Goal: Task Accomplishment & Management: Use online tool/utility

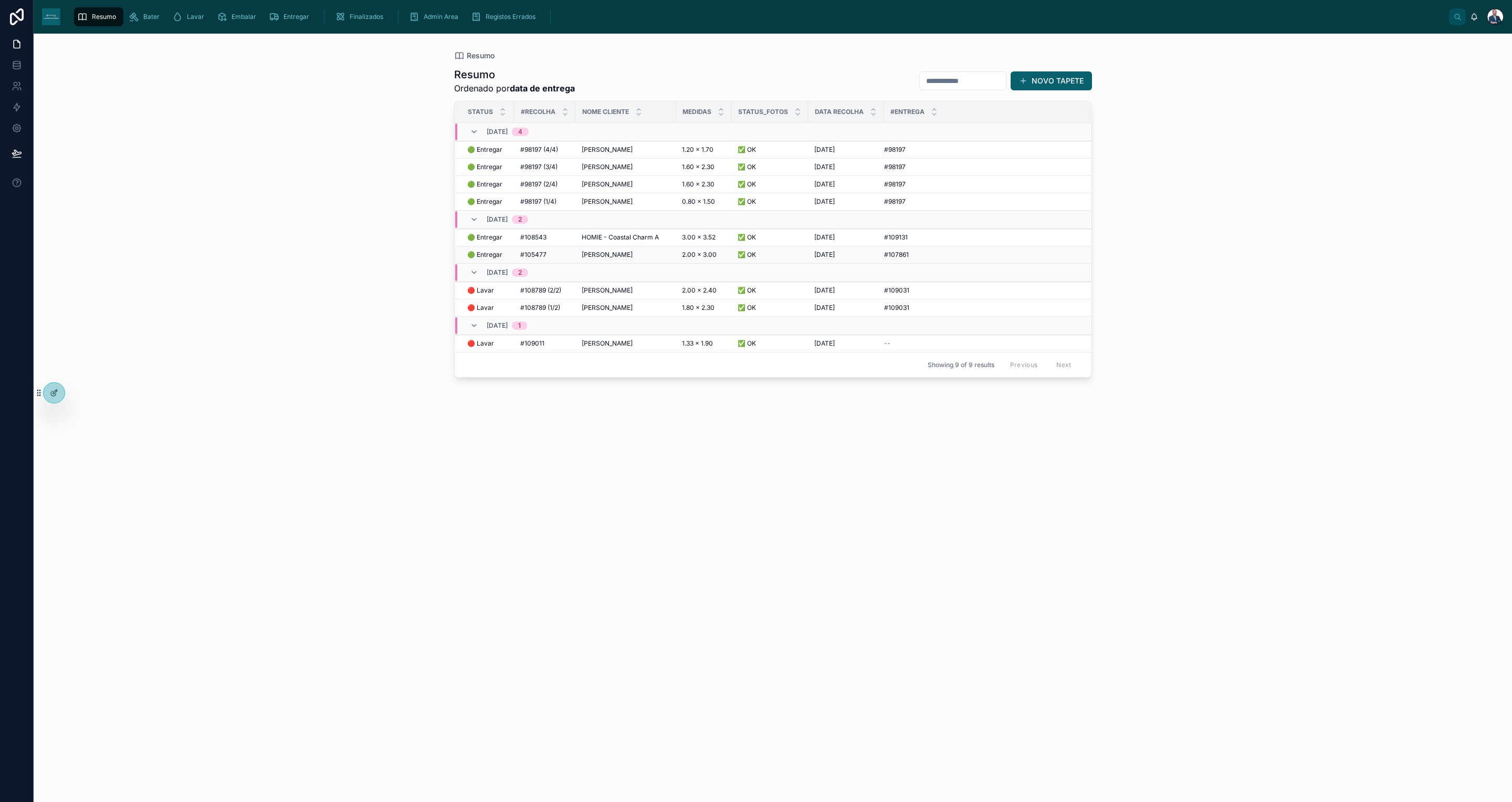
click at [609, 259] on span "[PERSON_NAME]" at bounding box center [607, 254] width 51 height 8
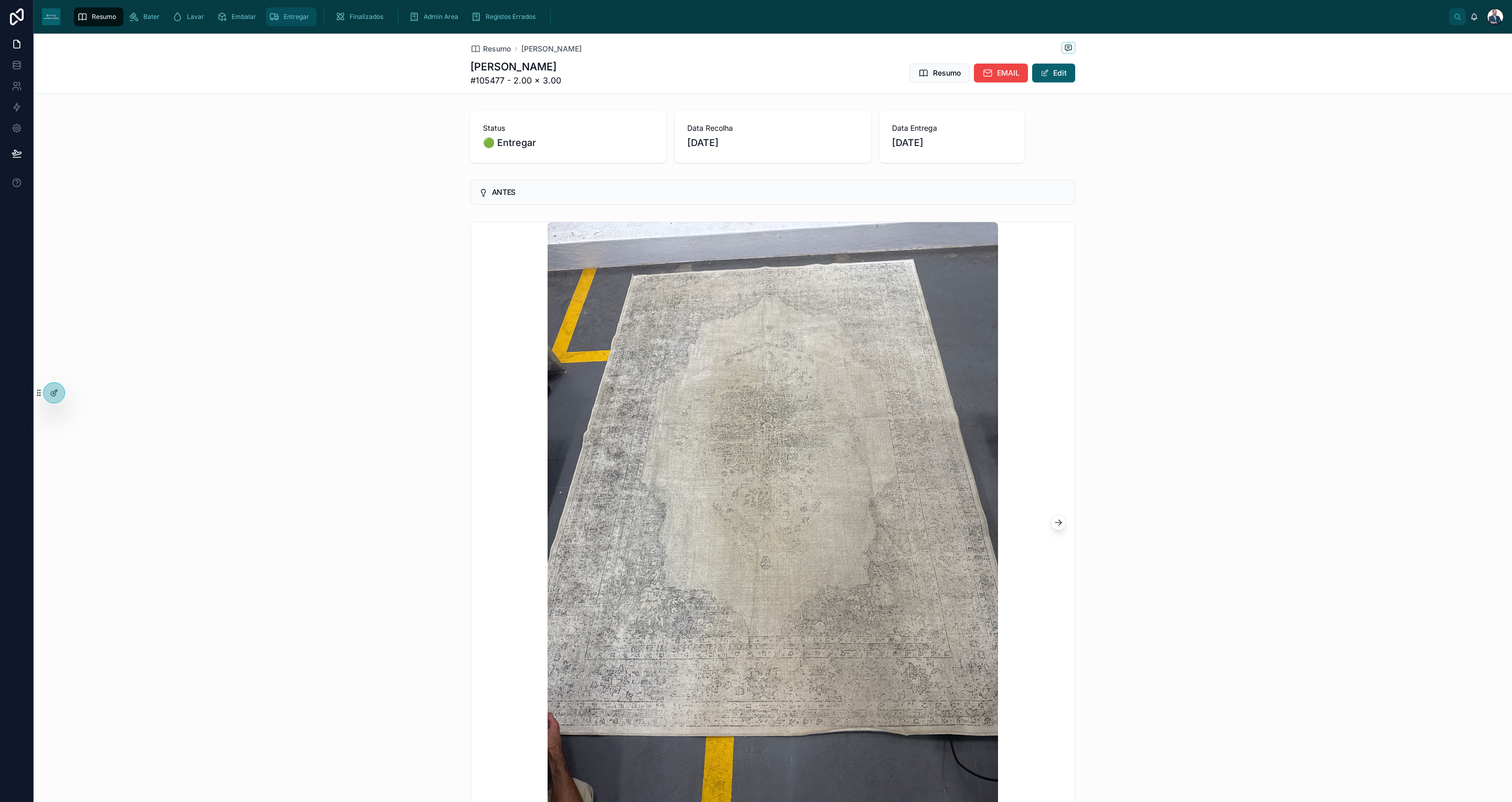
click at [303, 19] on span "Entregar" at bounding box center [297, 17] width 26 height 8
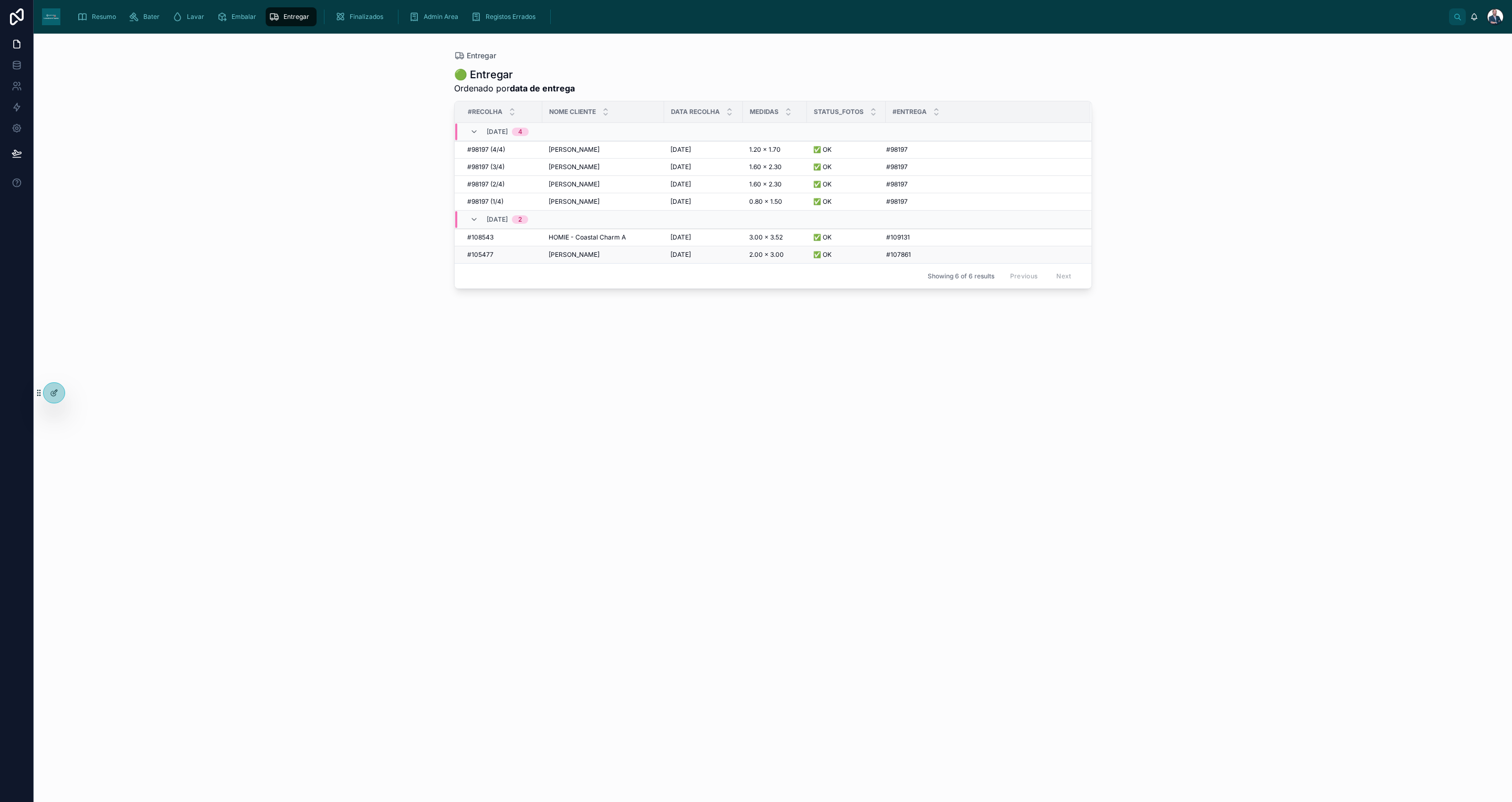
click at [569, 259] on span "[PERSON_NAME]" at bounding box center [574, 254] width 51 height 8
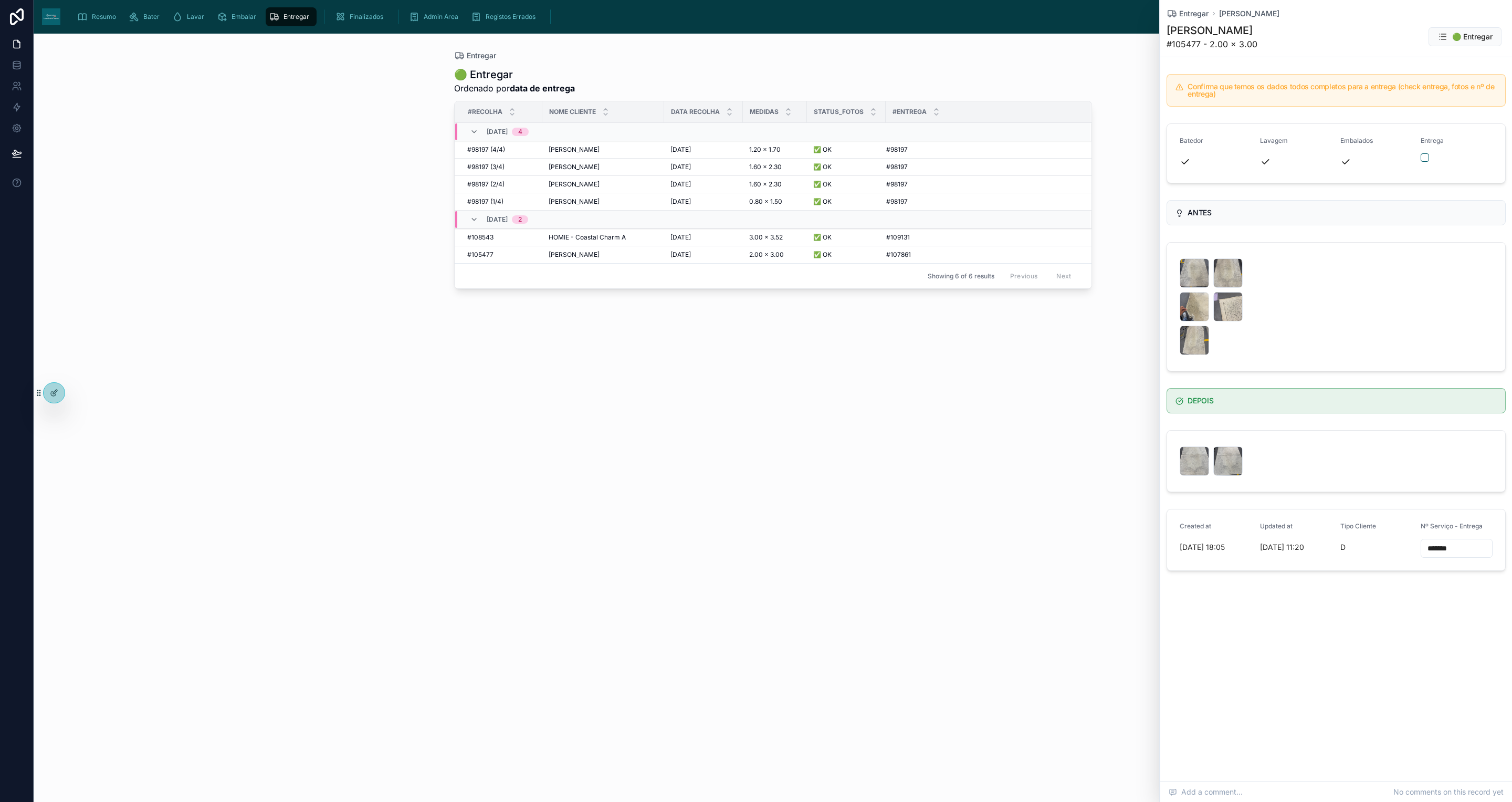
click at [1423, 160] on form "Batedor Lavagem Embalados Entrega" at bounding box center [1336, 153] width 338 height 59
click at [1423, 160] on button "button" at bounding box center [1425, 157] width 8 height 8
click at [1426, 157] on button "button" at bounding box center [1425, 157] width 8 height 8
click at [1416, 153] on form "Batedor Lavagem Embalados Entrega" at bounding box center [1336, 153] width 338 height 59
click at [1429, 160] on div at bounding box center [1456, 157] width 72 height 8
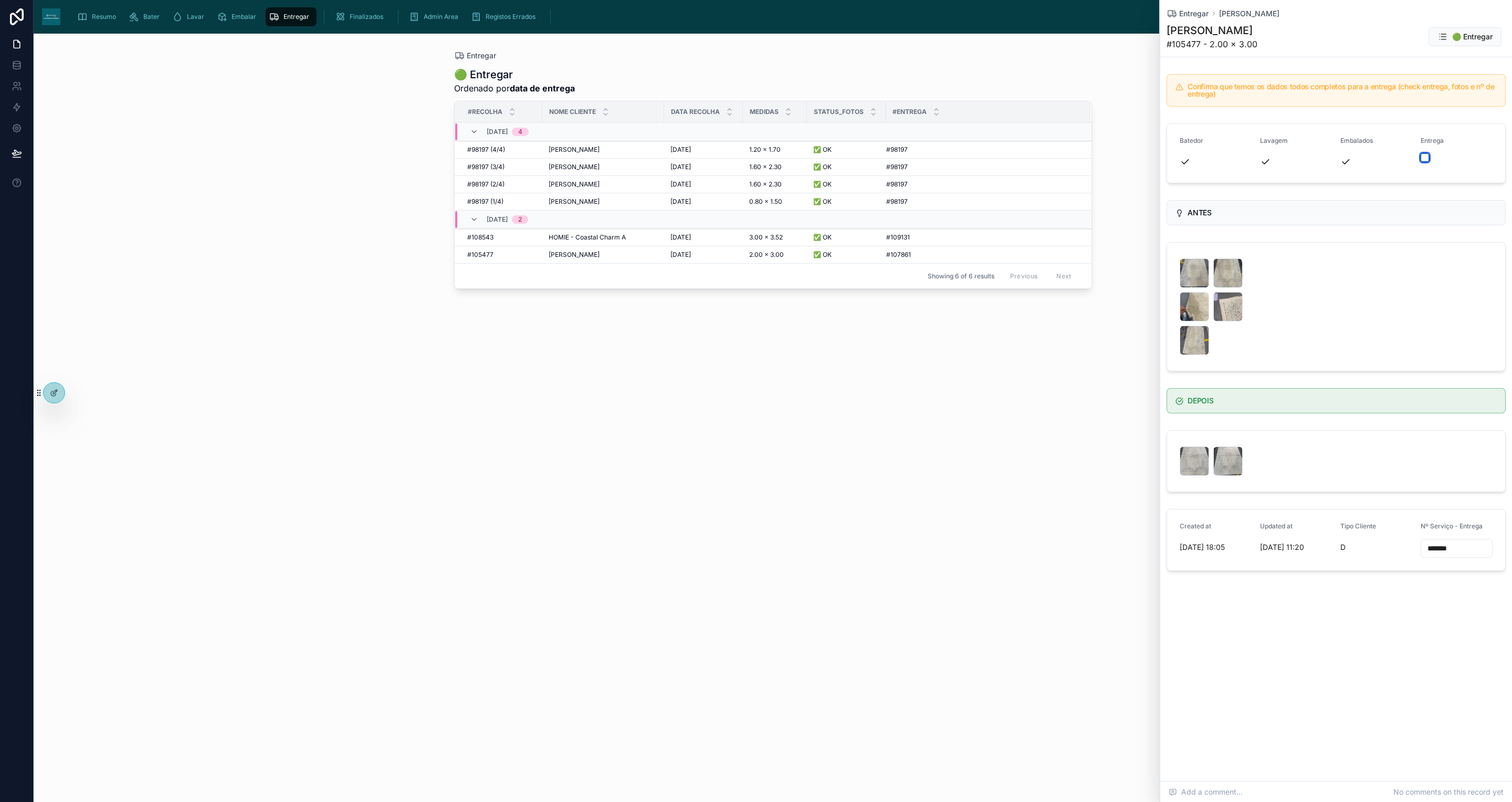
click at [1426, 157] on button "button" at bounding box center [1425, 157] width 8 height 8
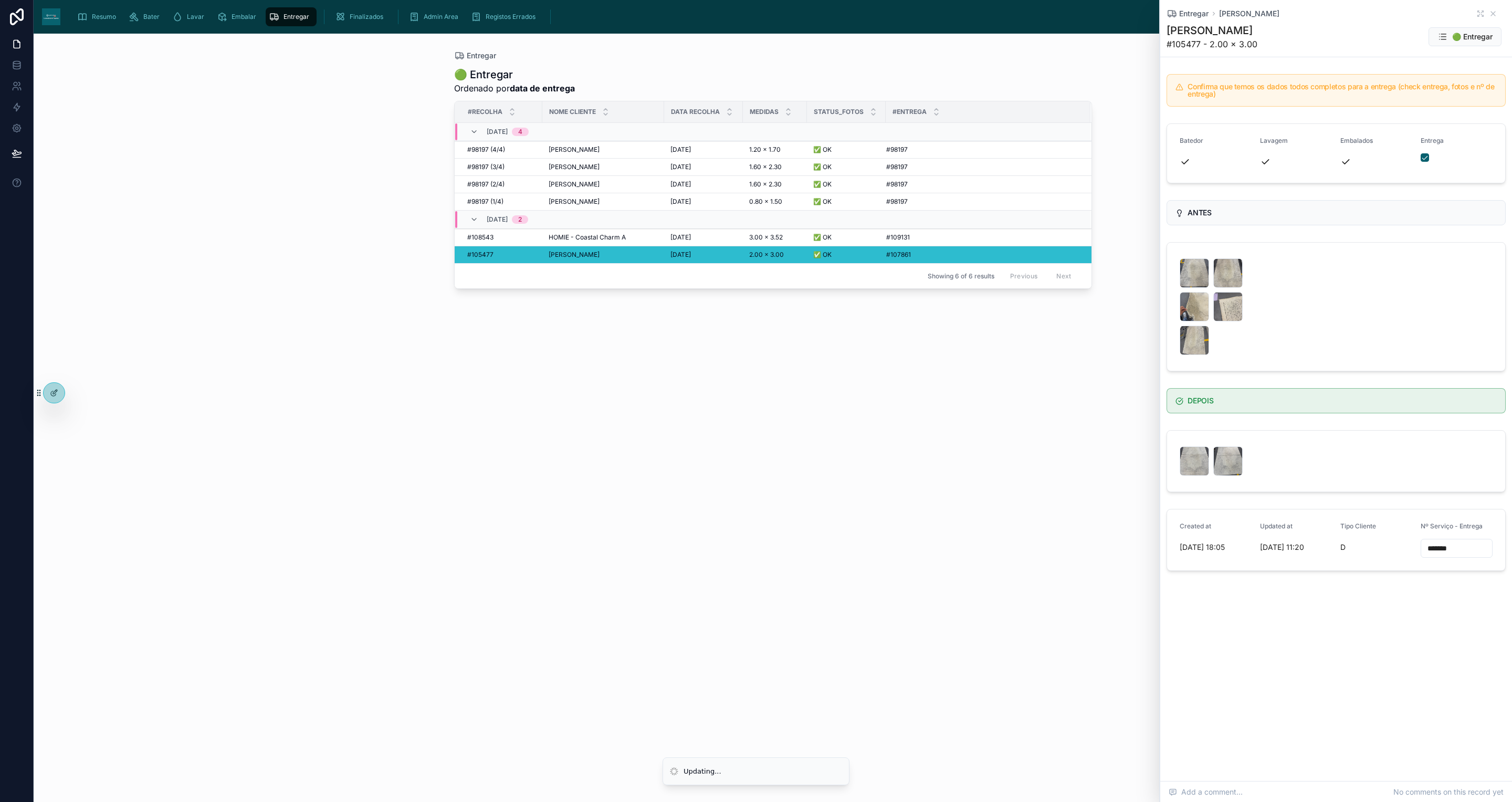
click at [558, 424] on div "🟢 Entregar Ordenado por data de entrega #Recolha Nome Cliente Data Recolha Medi…" at bounding box center [774, 425] width 638 height 728
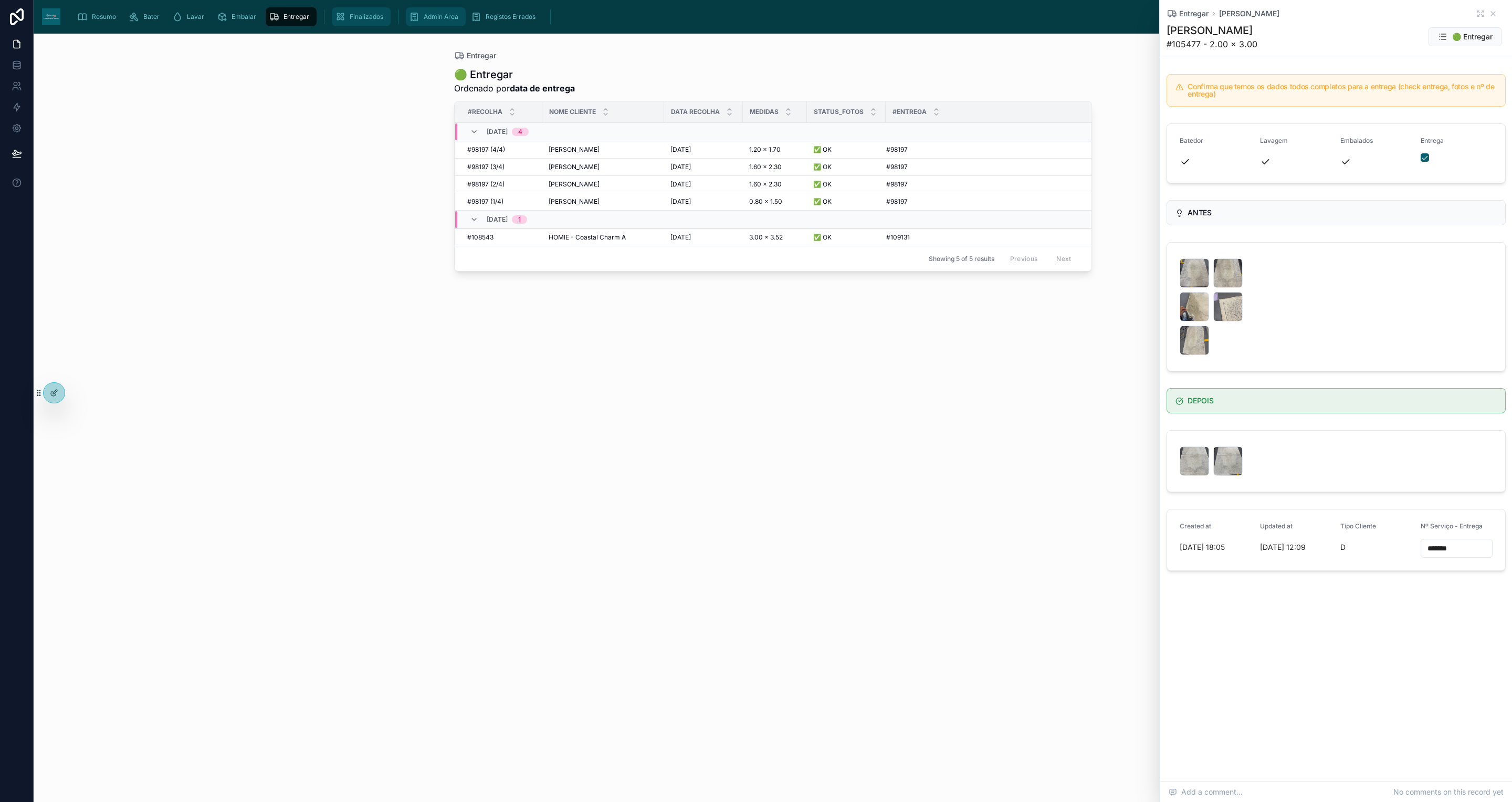
drag, startPoint x: 437, startPoint y: 14, endPoint x: 347, endPoint y: 18, distance: 90.1
click at [437, 15] on span "Admin Area" at bounding box center [441, 17] width 34 height 8
click at [350, 18] on span "Finalizados" at bounding box center [366, 17] width 33 height 8
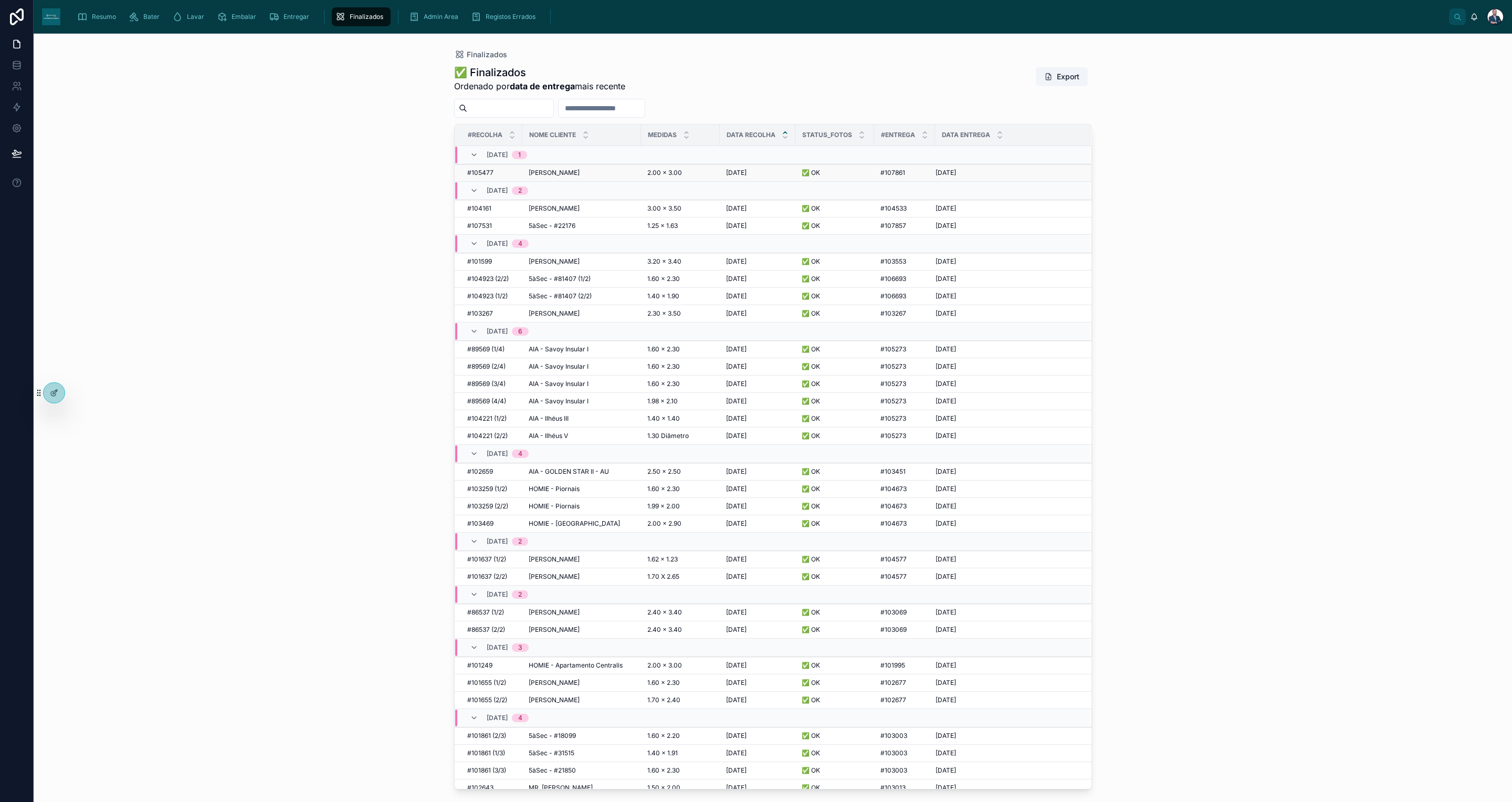
click at [549, 170] on span "[PERSON_NAME]" at bounding box center [554, 172] width 51 height 8
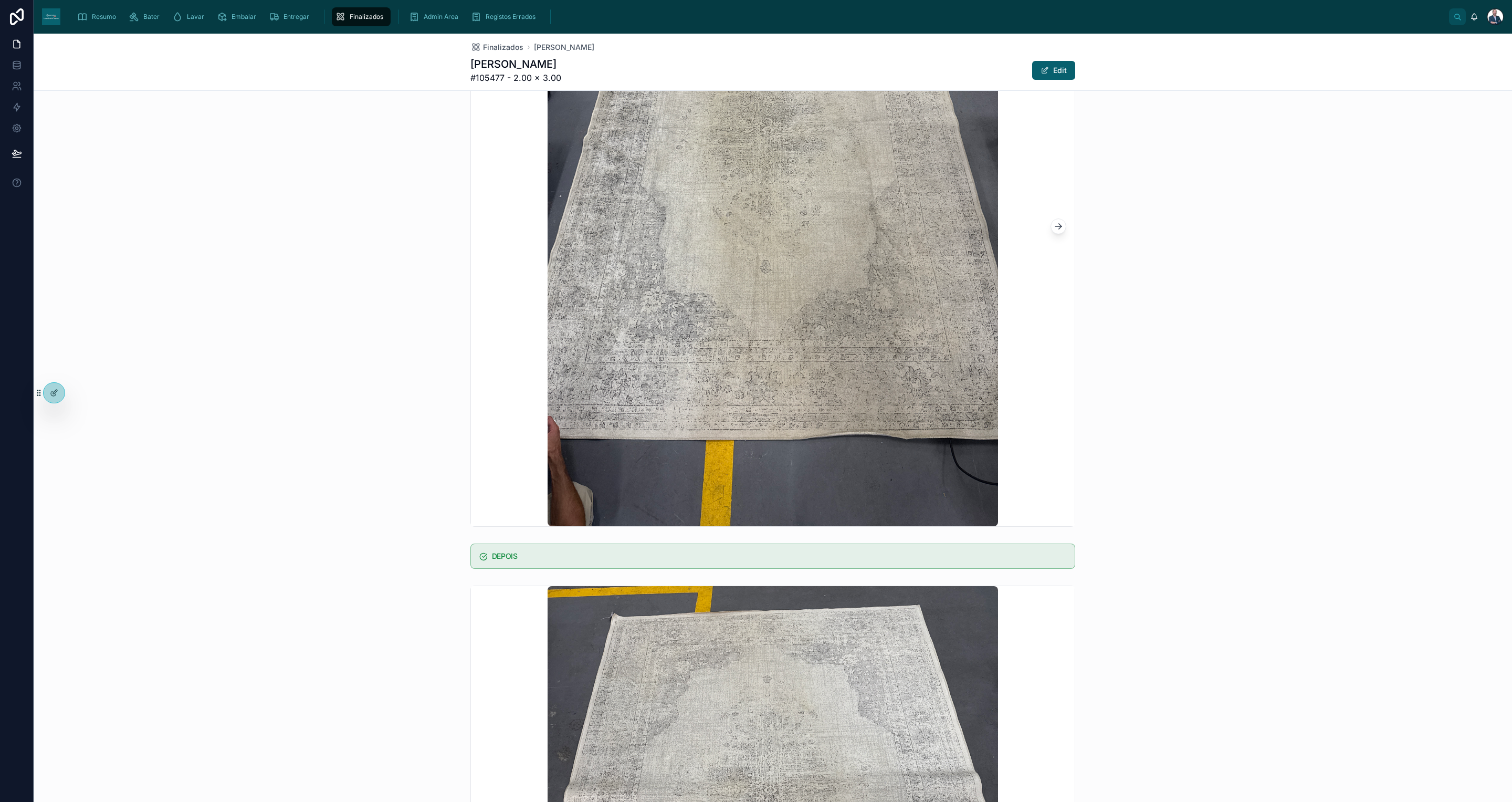
scroll to position [394, 0]
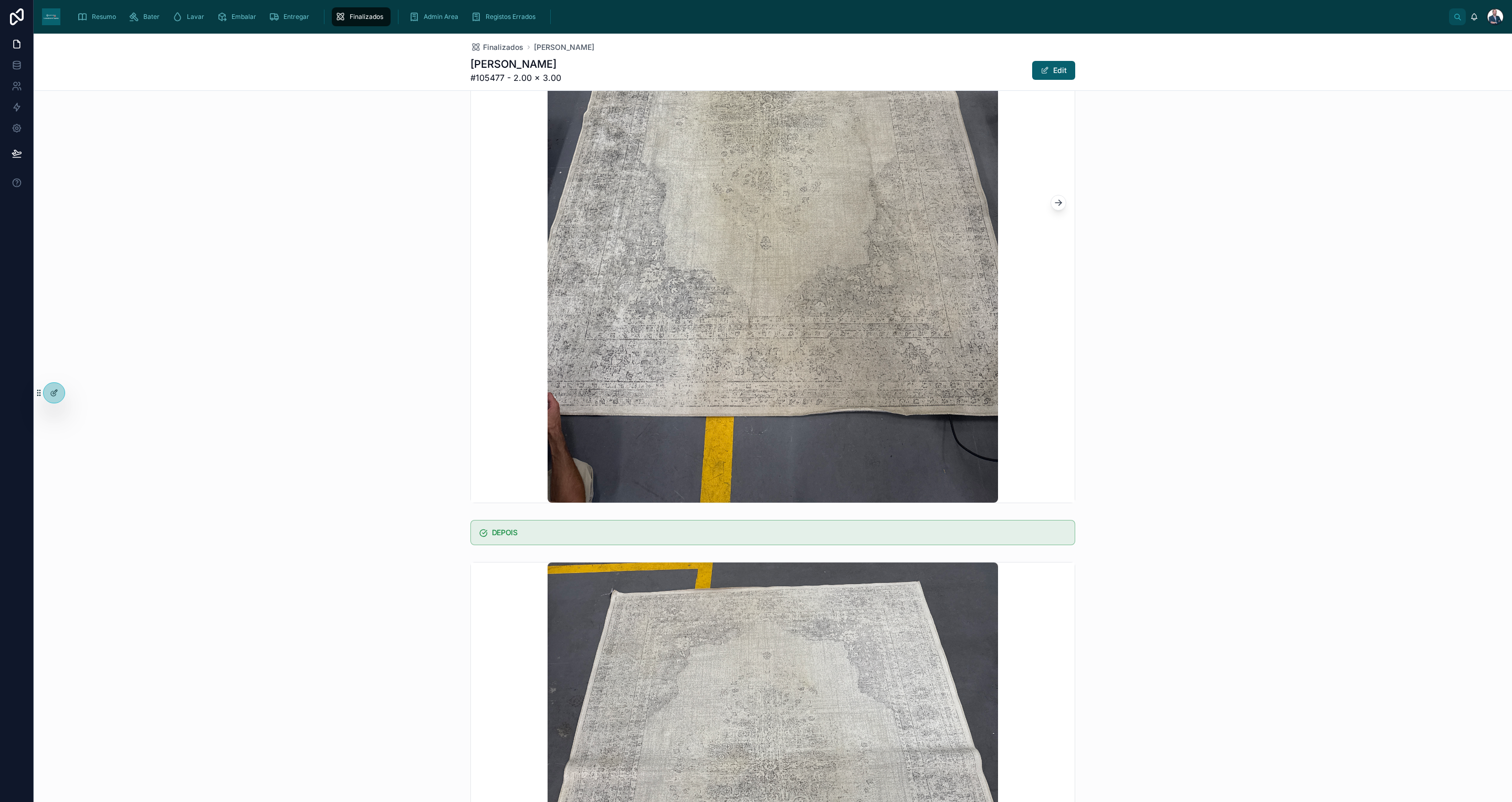
click at [1057, 204] on button at bounding box center [1058, 203] width 16 height 16
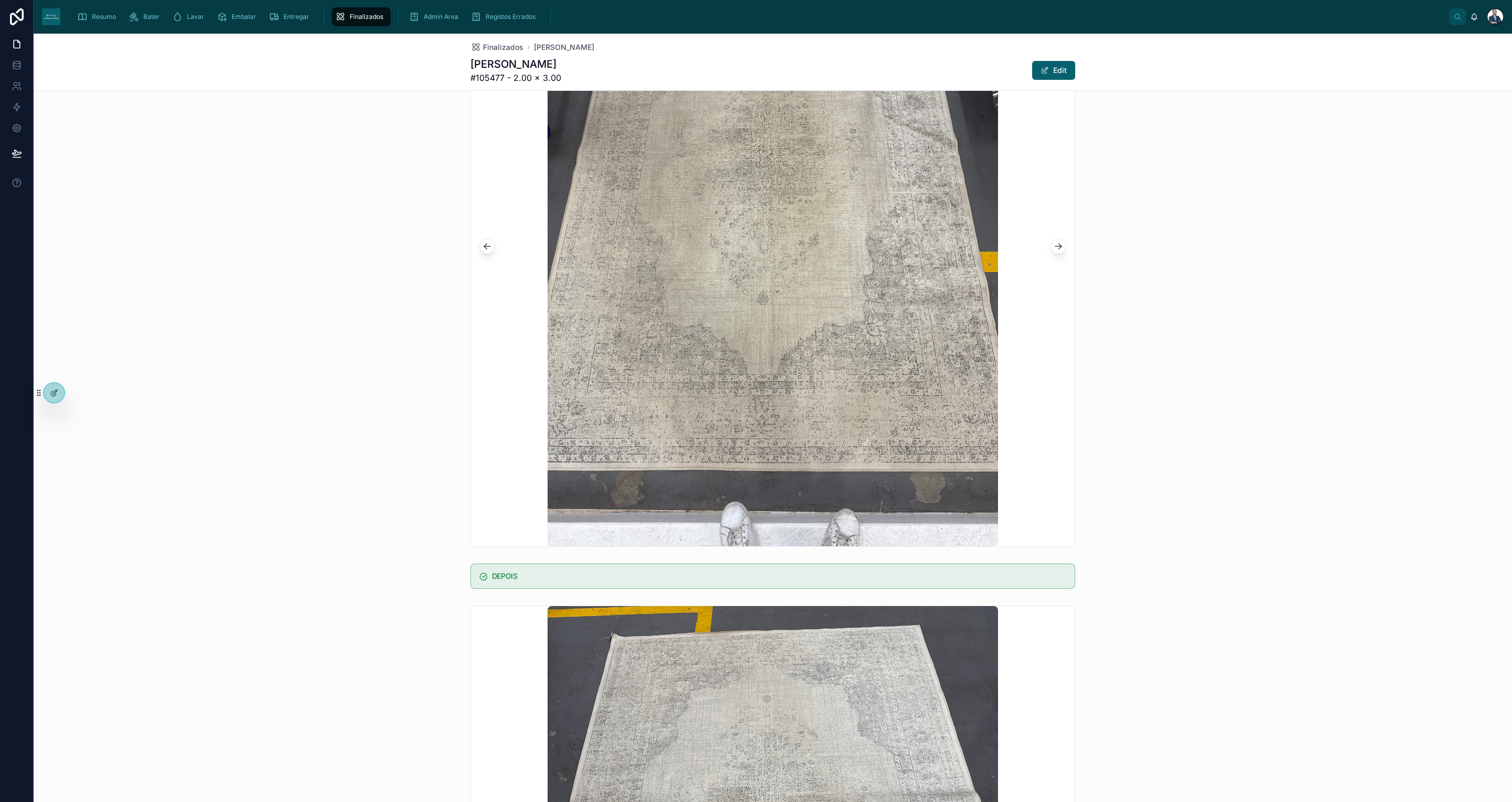
scroll to position [236, 0]
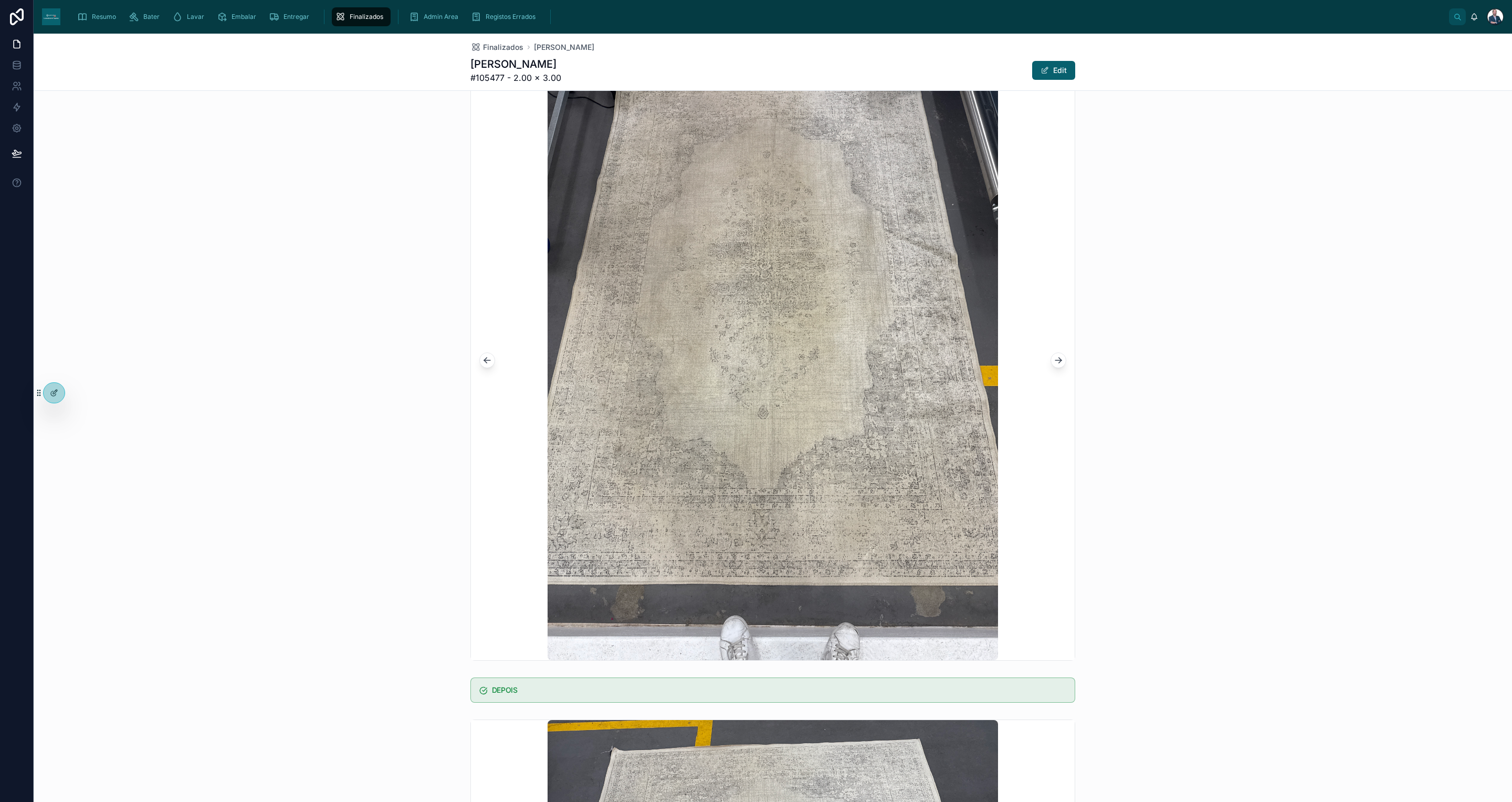
click at [1054, 361] on icon at bounding box center [1058, 360] width 10 height 10
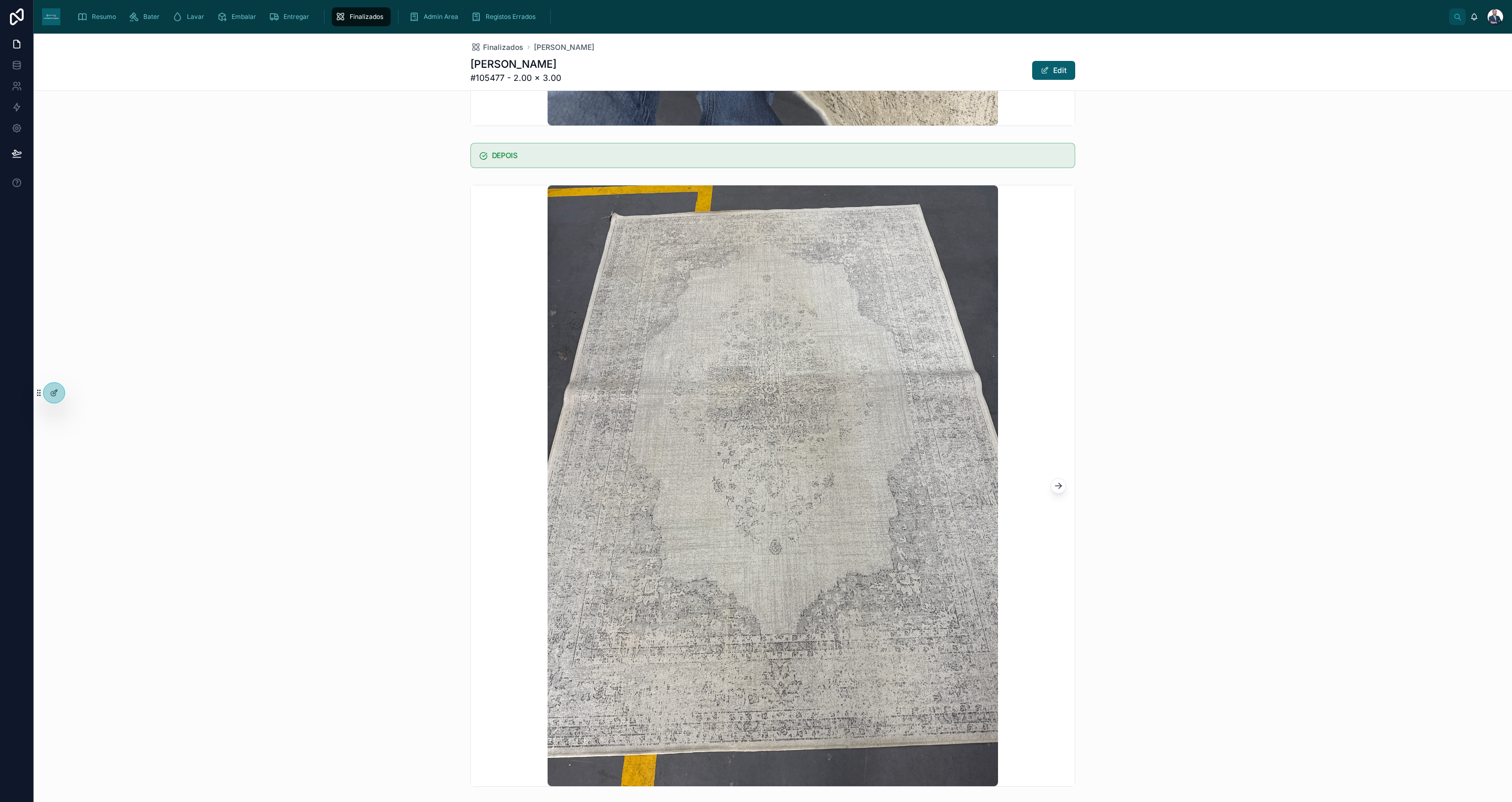
scroll to position [788, 0]
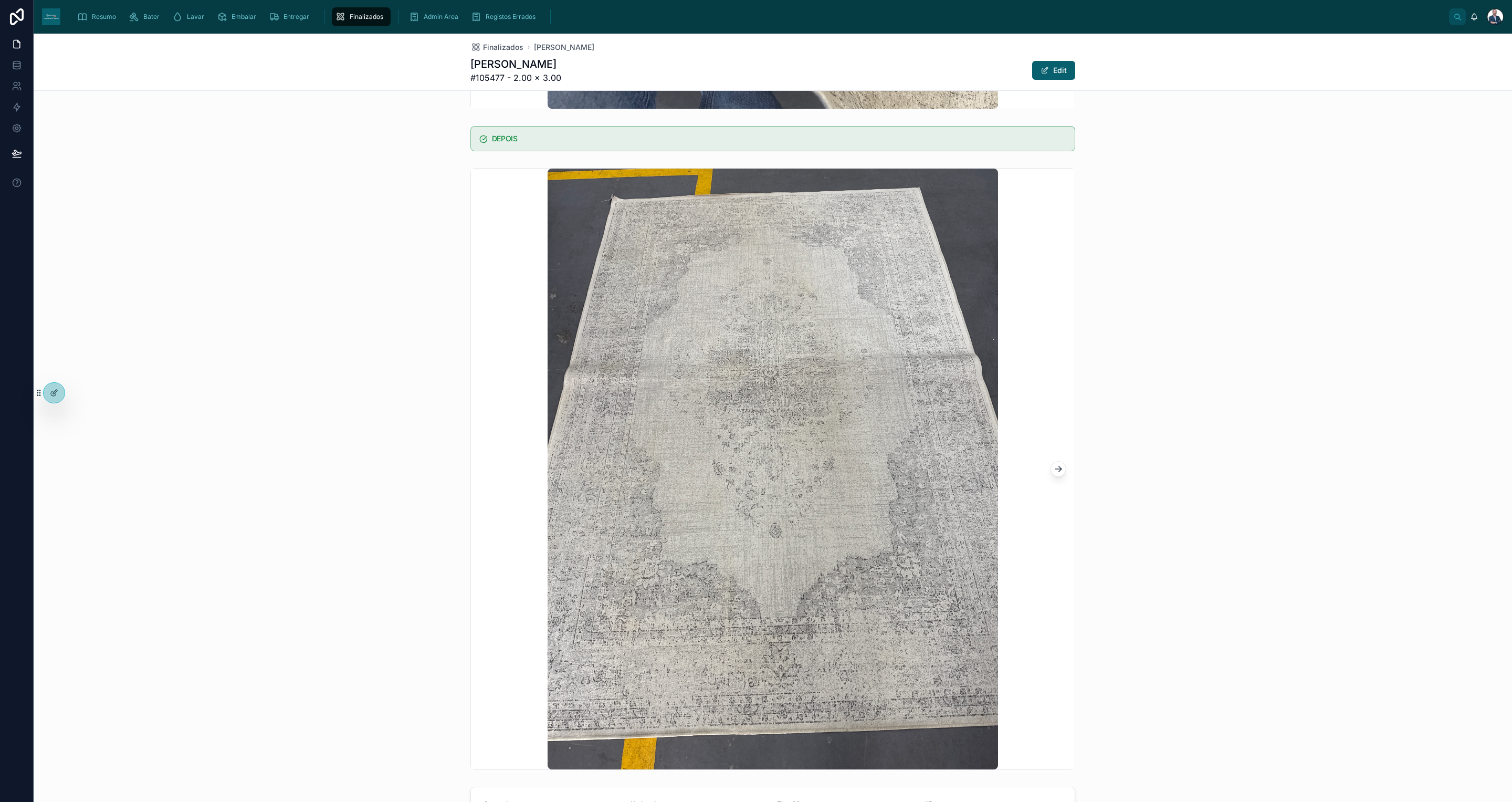
click at [1055, 467] on icon at bounding box center [1058, 469] width 10 height 10
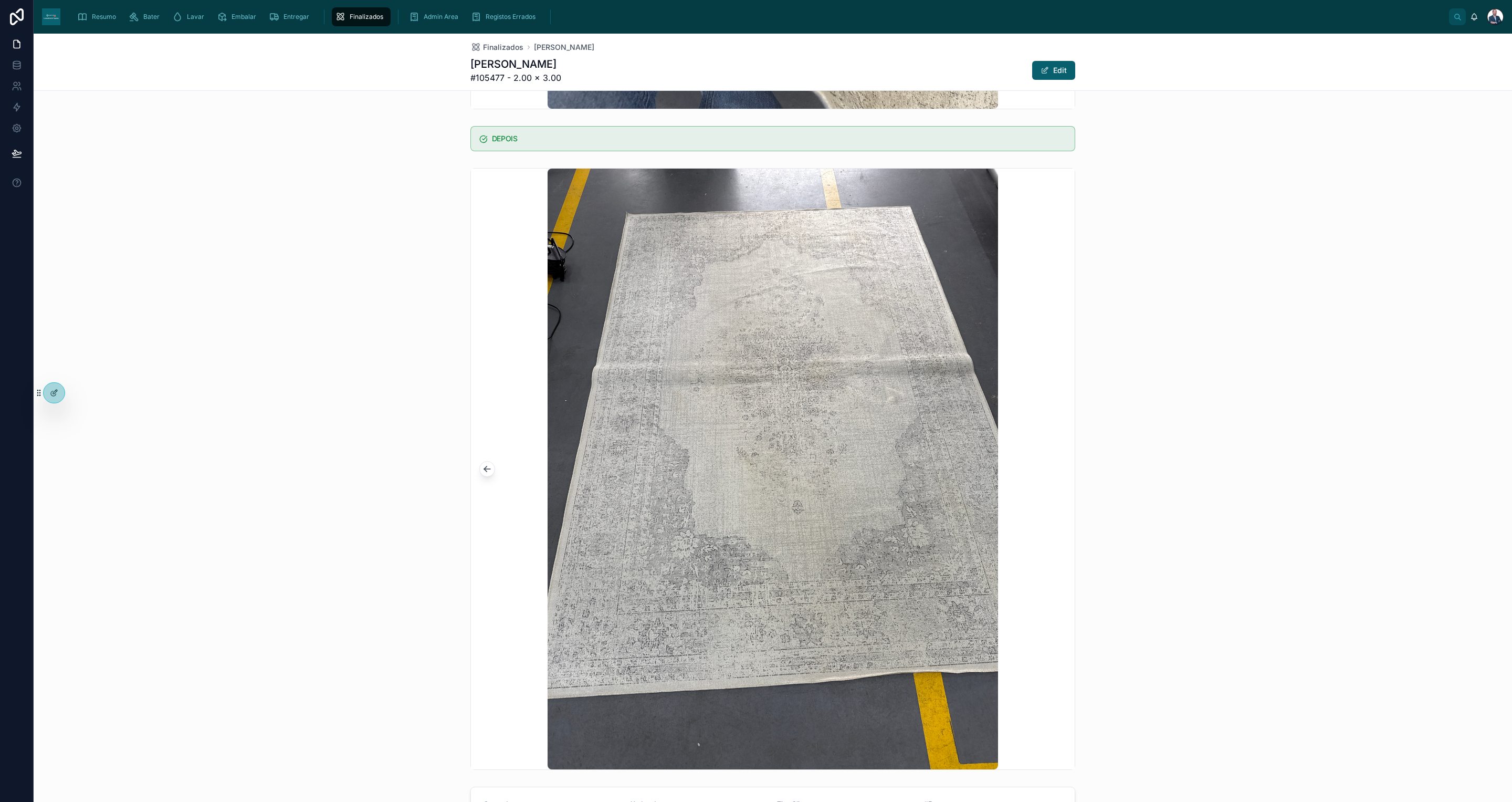
click at [1056, 476] on div at bounding box center [773, 469] width 603 height 601
click at [485, 473] on button at bounding box center [487, 469] width 16 height 16
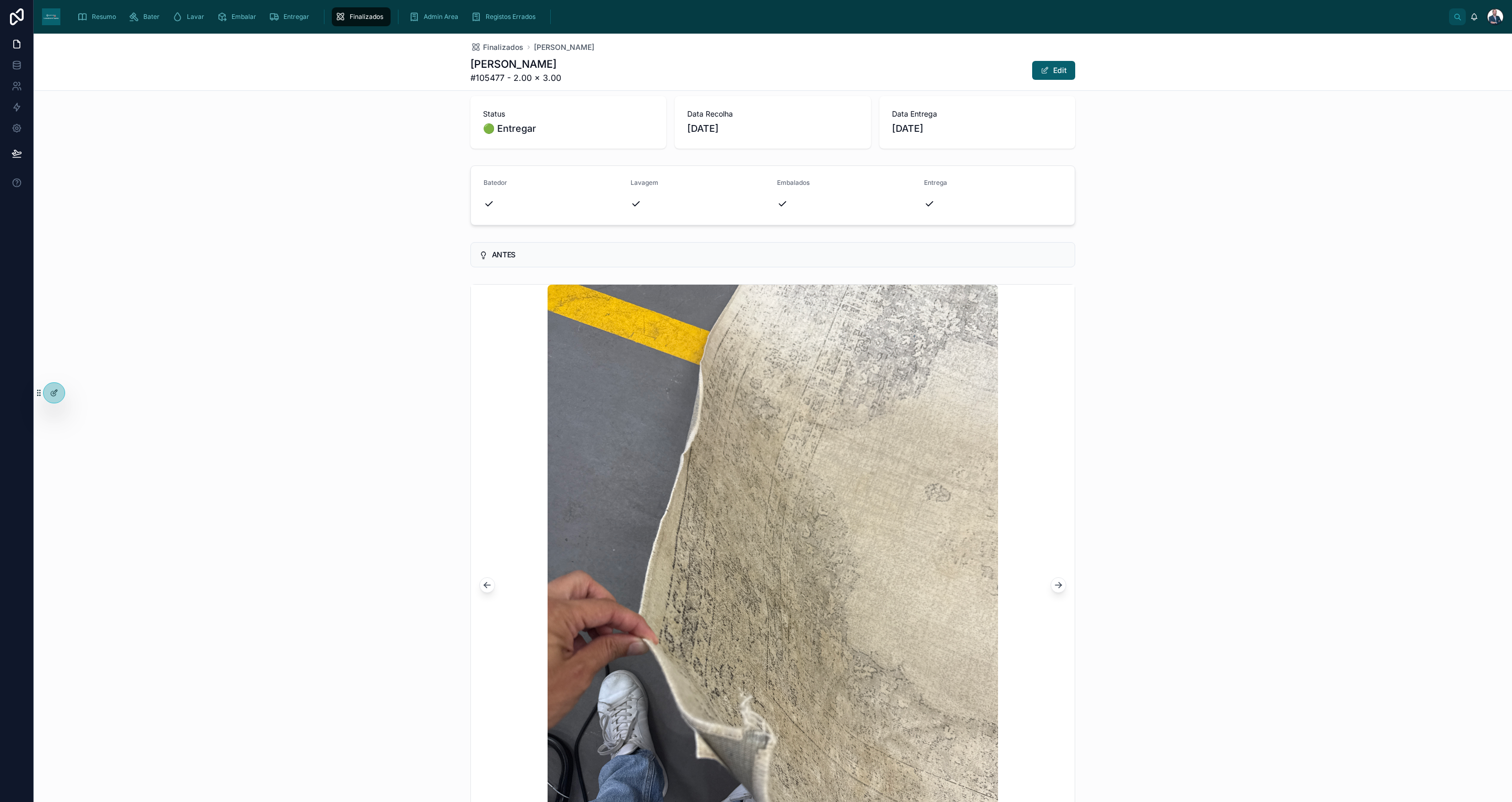
scroll to position [0, 0]
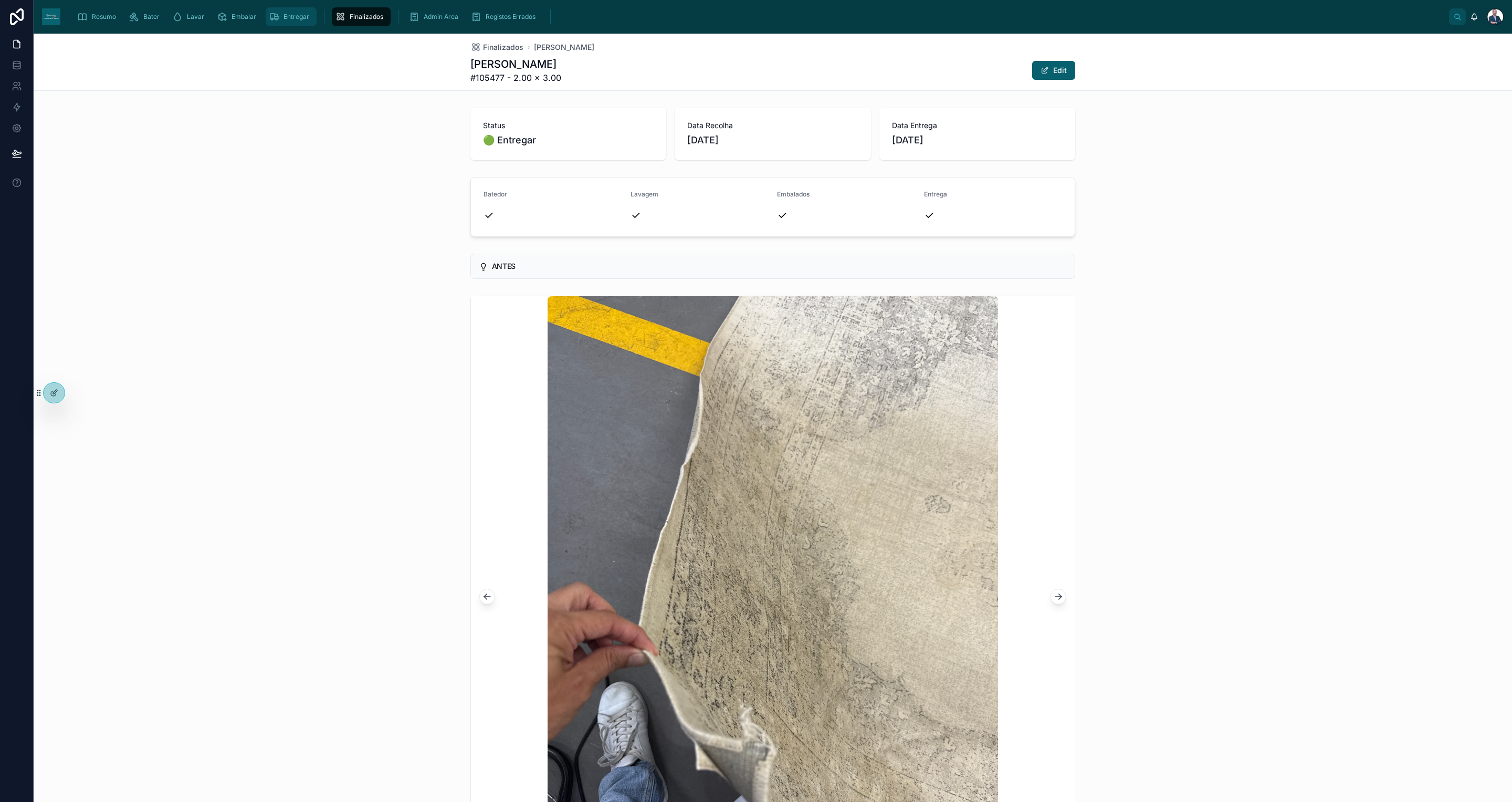
click at [278, 23] on div "Entregar" at bounding box center [291, 17] width 45 height 17
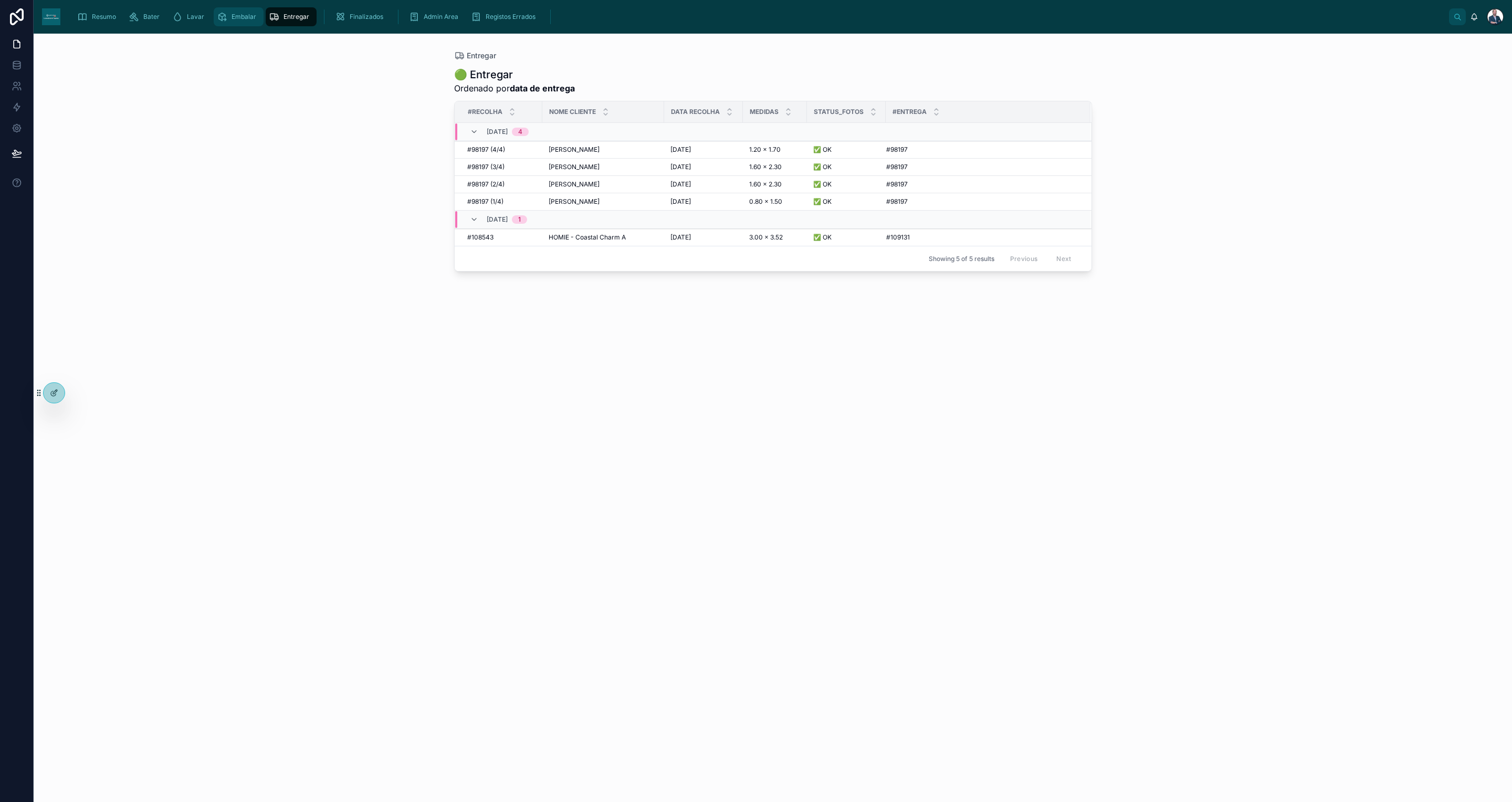
click at [235, 18] on span "Embalar" at bounding box center [244, 17] width 25 height 8
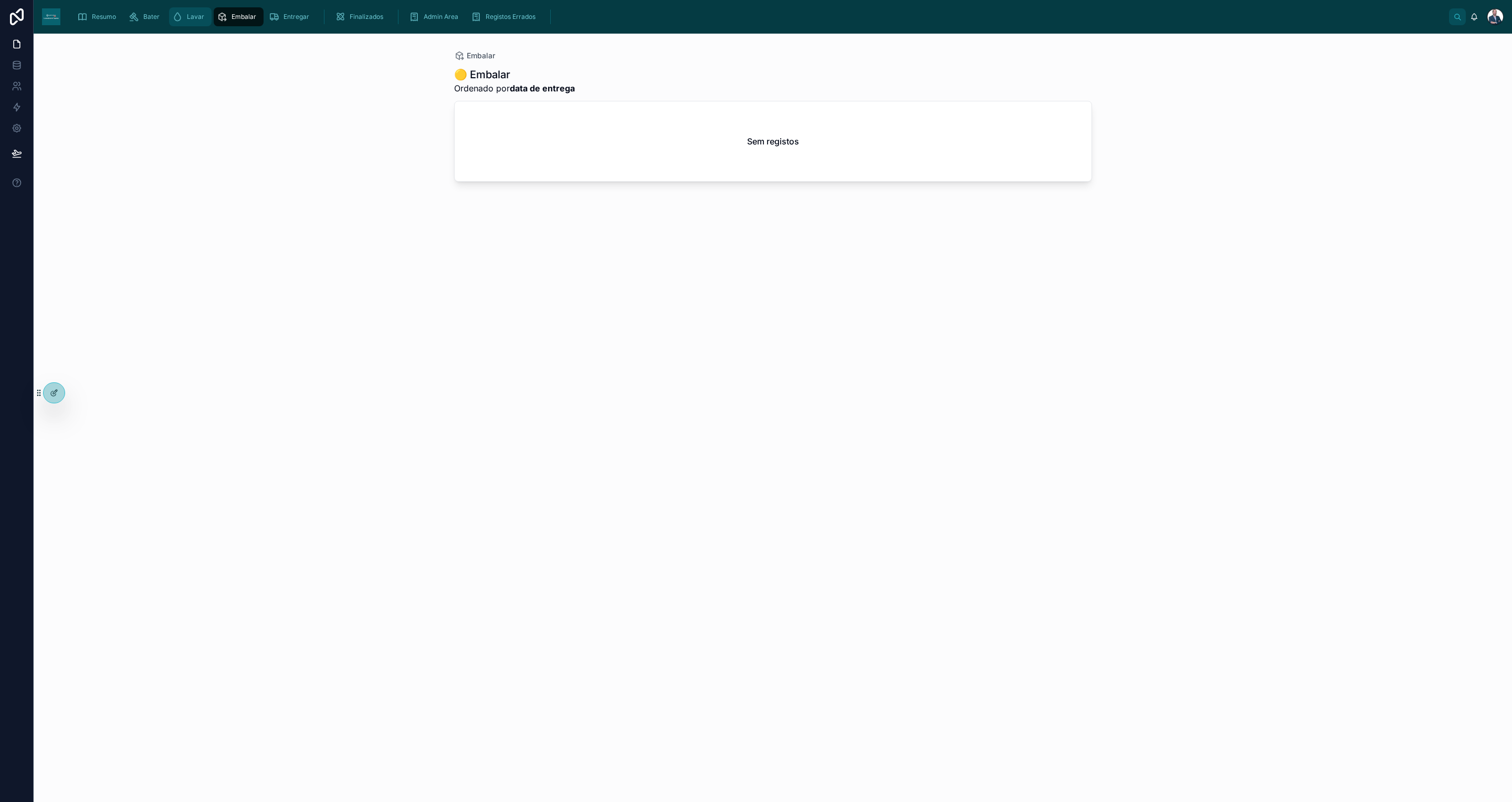
click at [197, 22] on div "Lavar" at bounding box center [190, 17] width 36 height 17
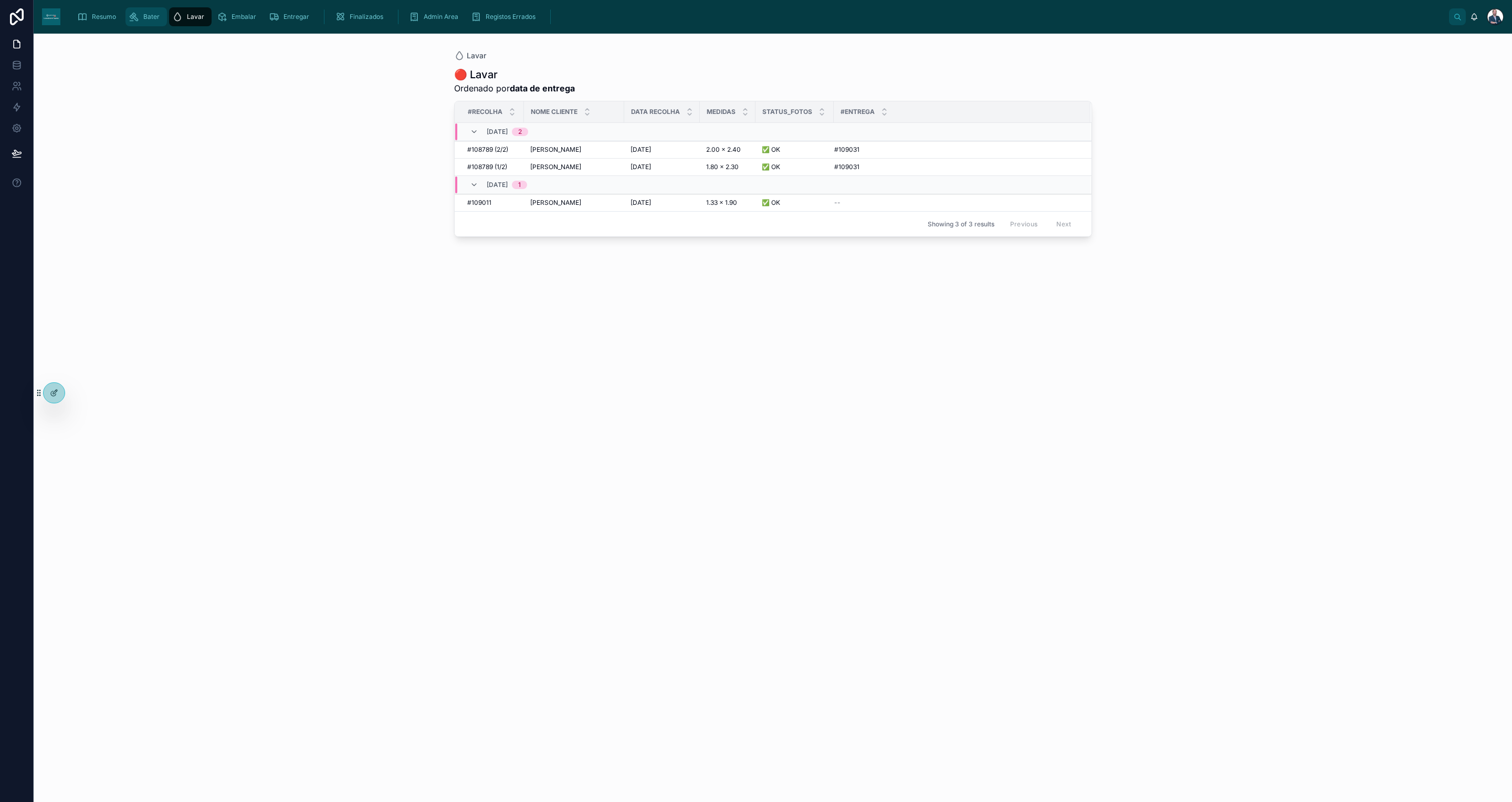
click at [153, 14] on span "Bater" at bounding box center [152, 17] width 17 height 8
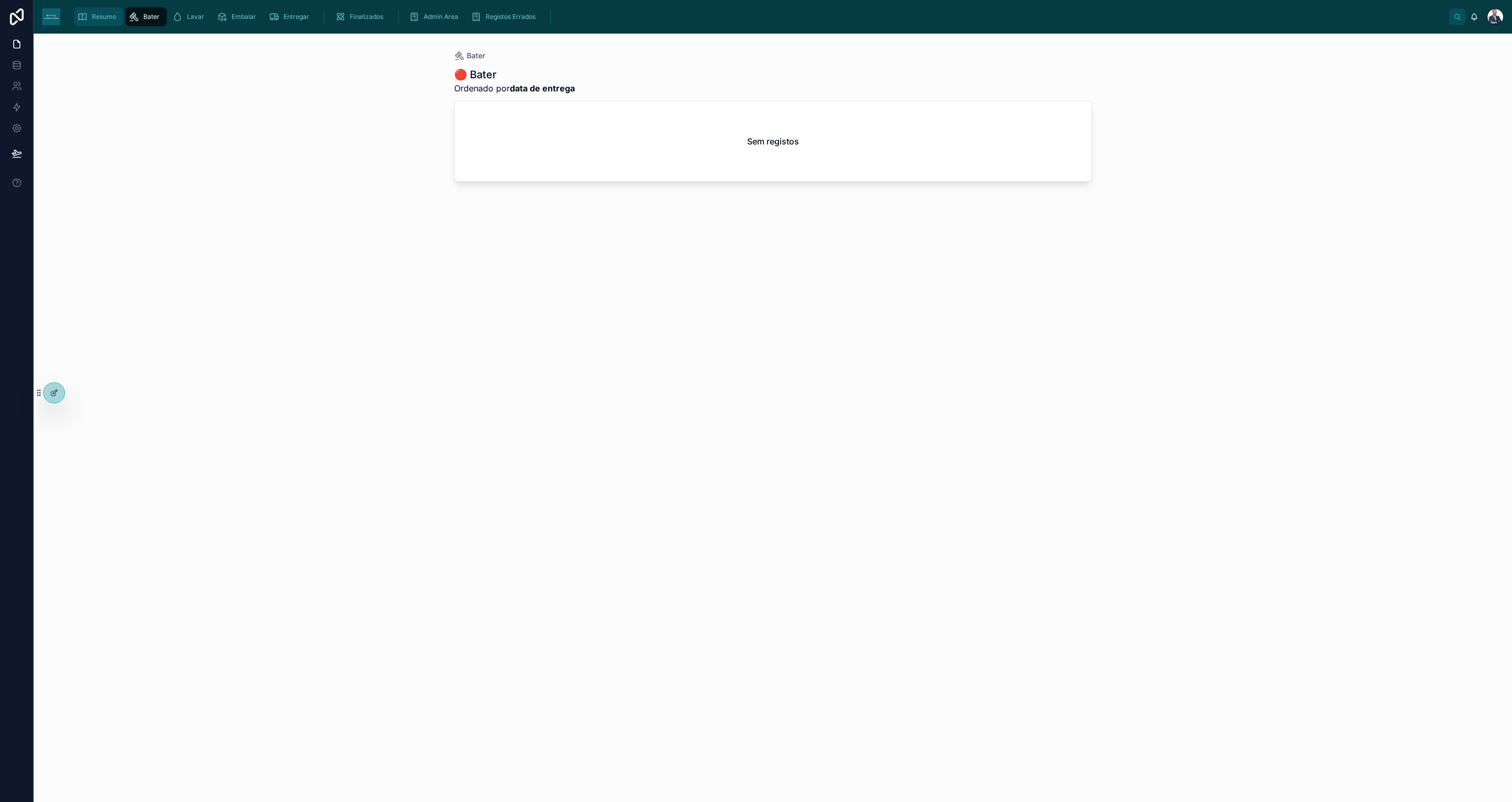
click at [109, 20] on span "Resumo" at bounding box center [104, 17] width 24 height 8
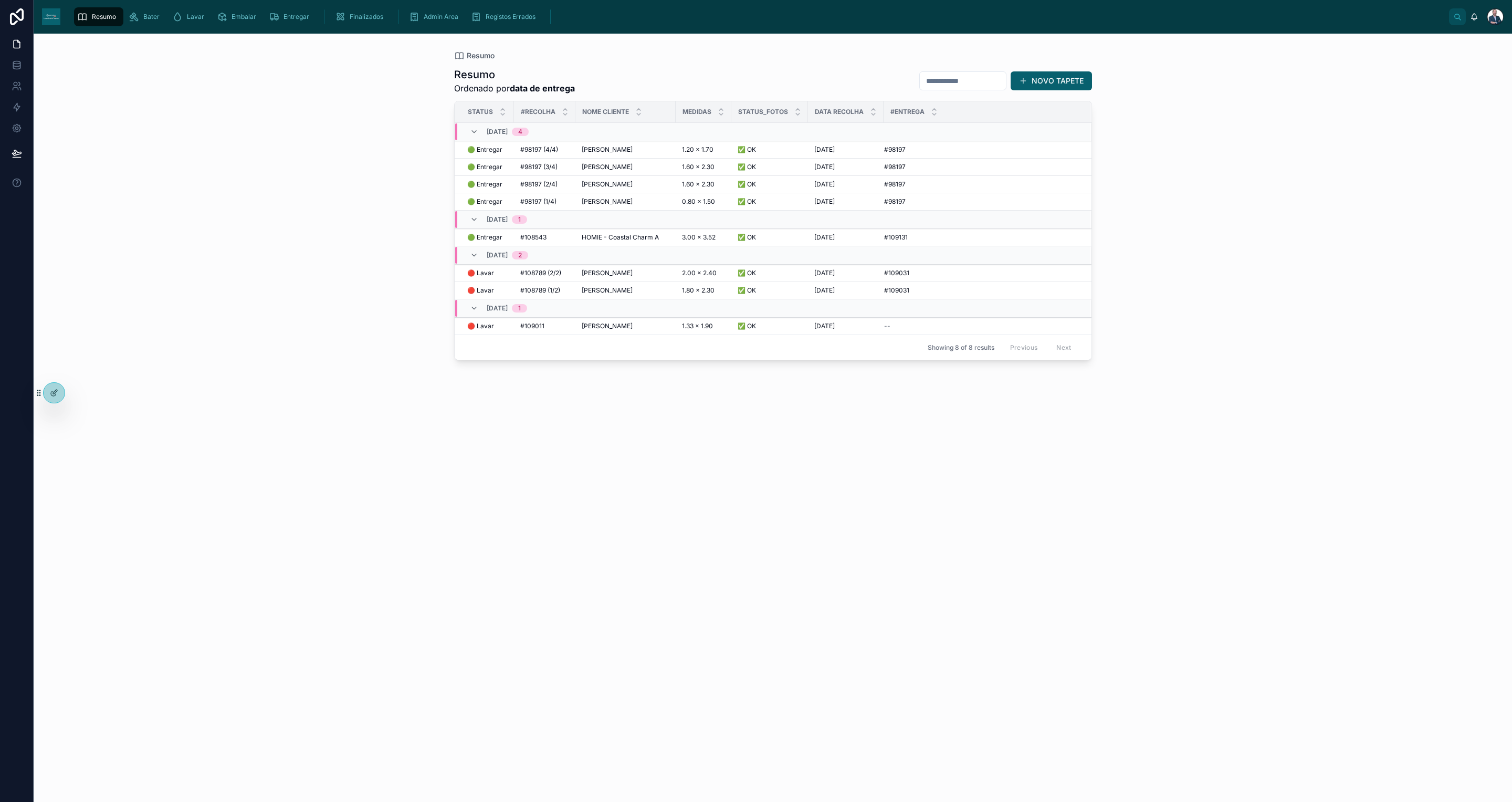
click at [693, 532] on div "Resumo Ordenado por data de entrega NOVO TAPETE Status #Recolha Nome Cliente Me…" at bounding box center [774, 425] width 638 height 728
